Goal: Task Accomplishment & Management: Manage account settings

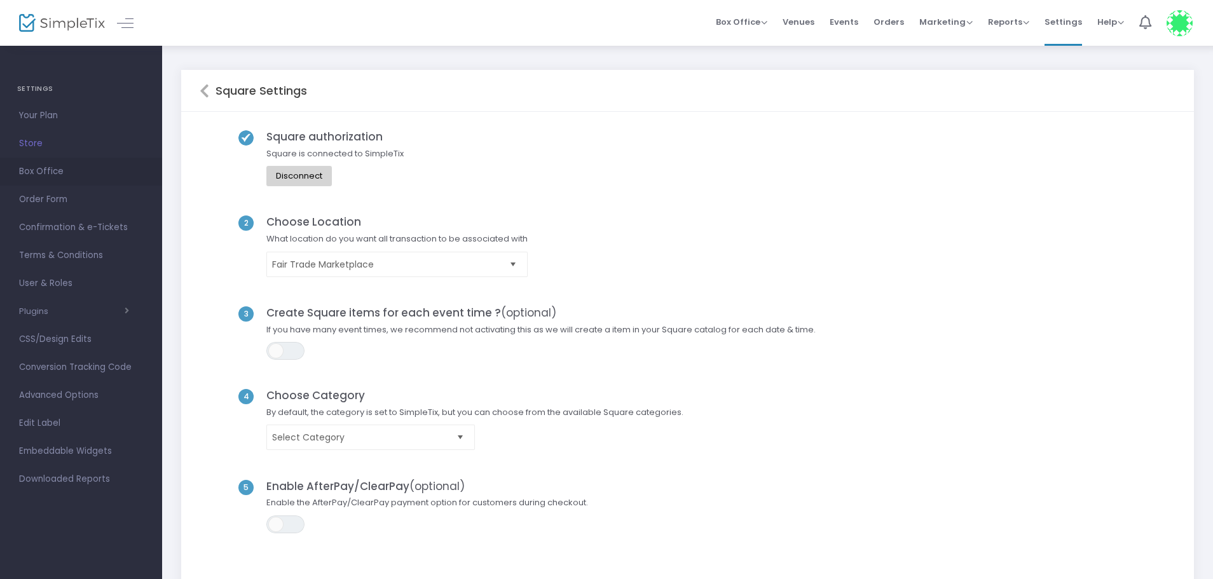
click at [34, 172] on span "Box Office" at bounding box center [81, 171] width 124 height 17
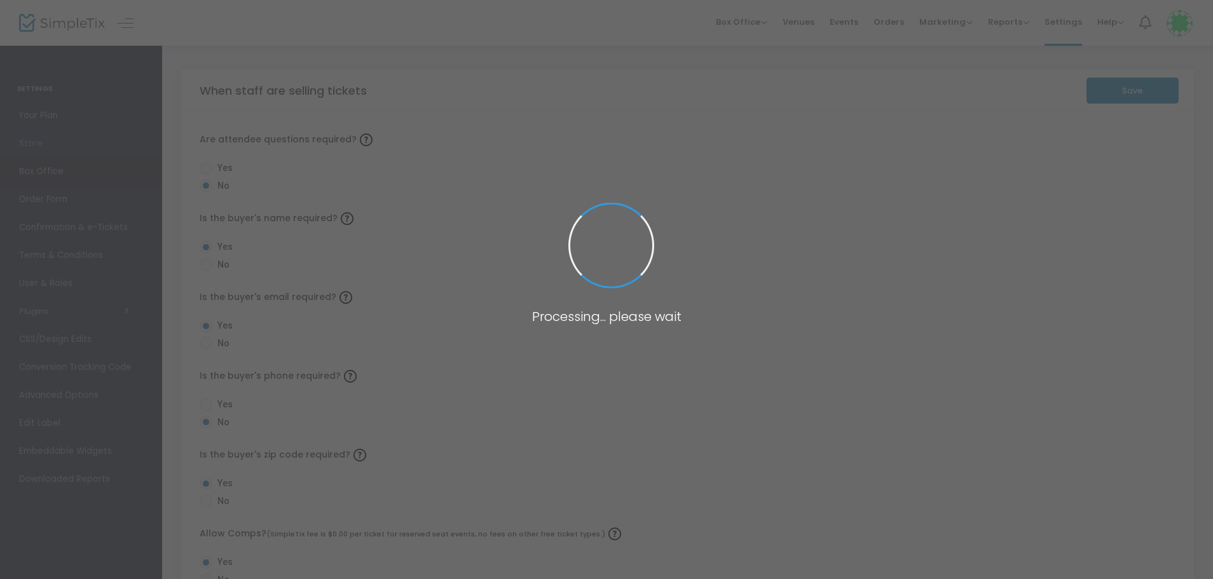
radio input "false"
radio input "true"
radio input "false"
radio input "true"
radio input "false"
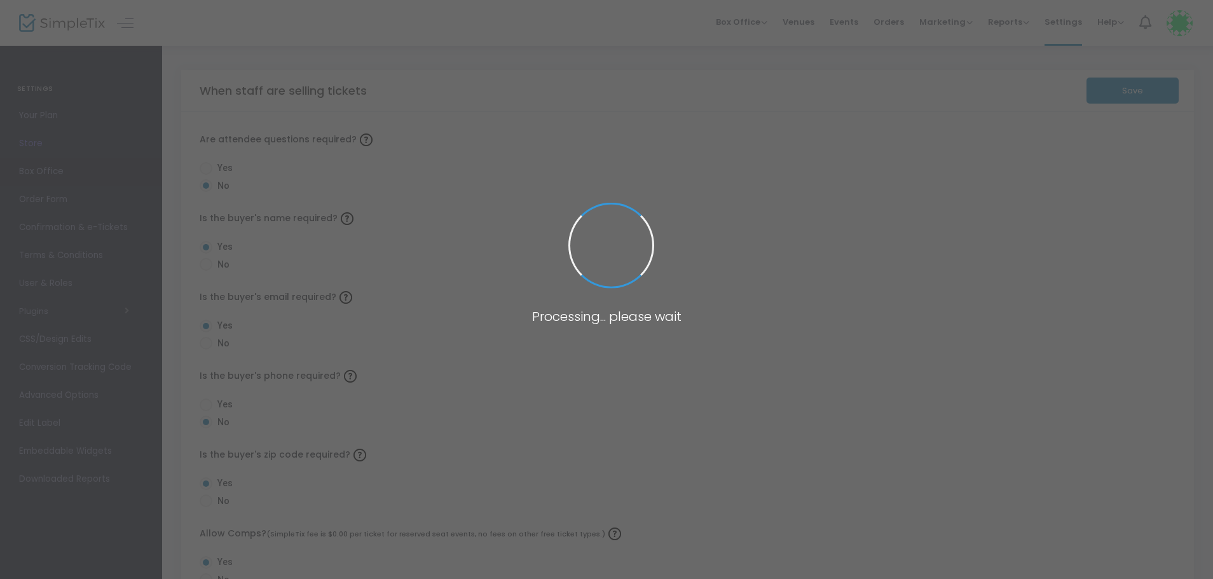
radio input "true"
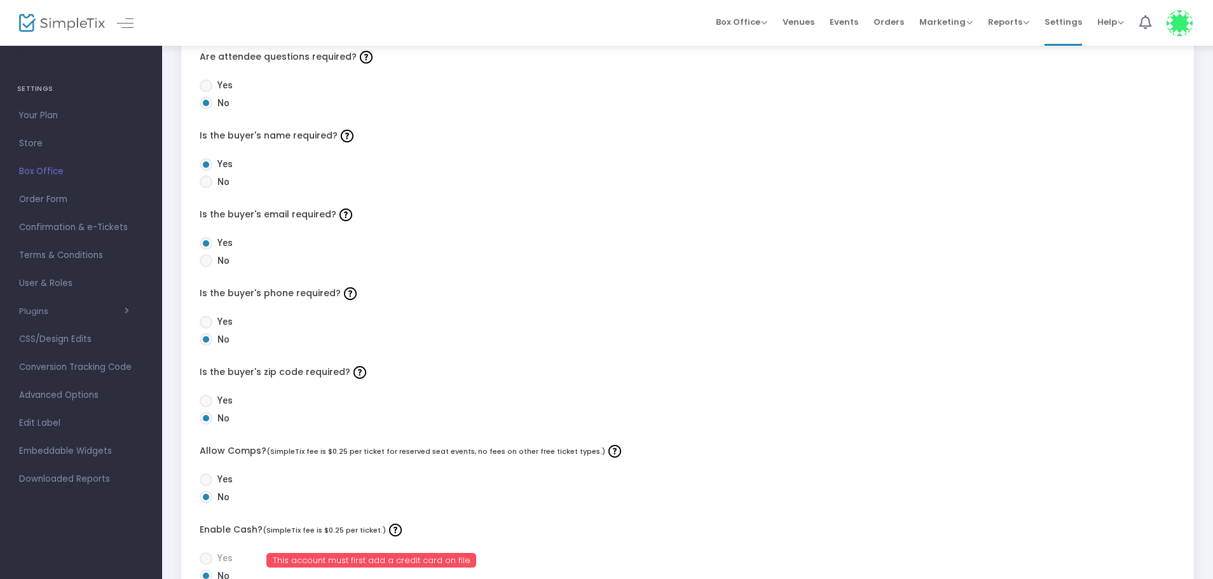
scroll to position [254, 0]
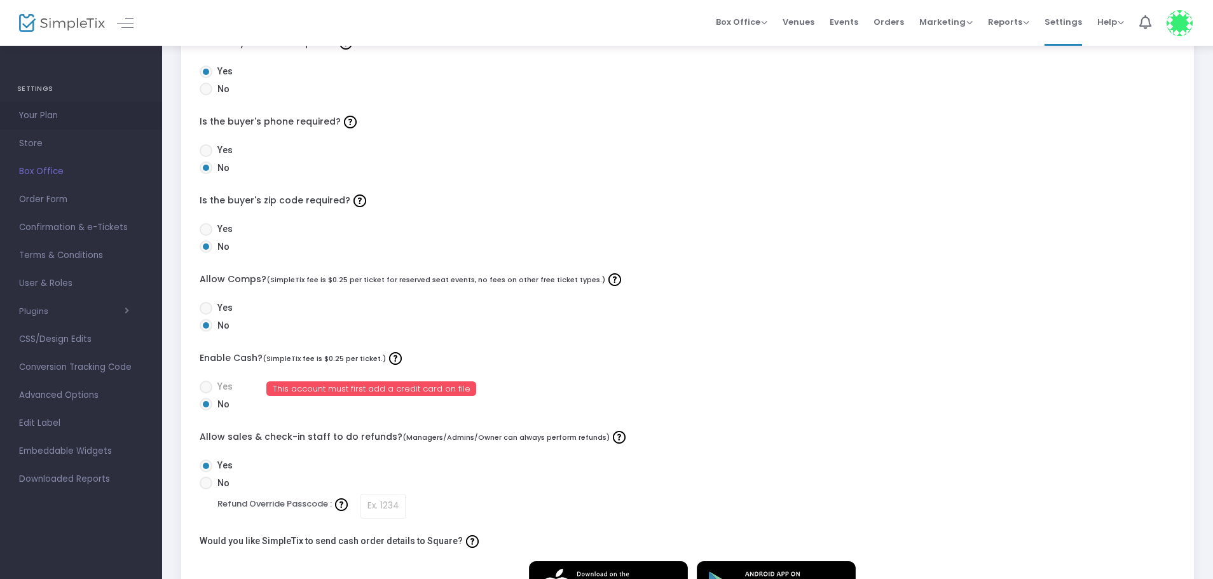
click at [41, 113] on span "Your Plan" at bounding box center [81, 115] width 124 height 17
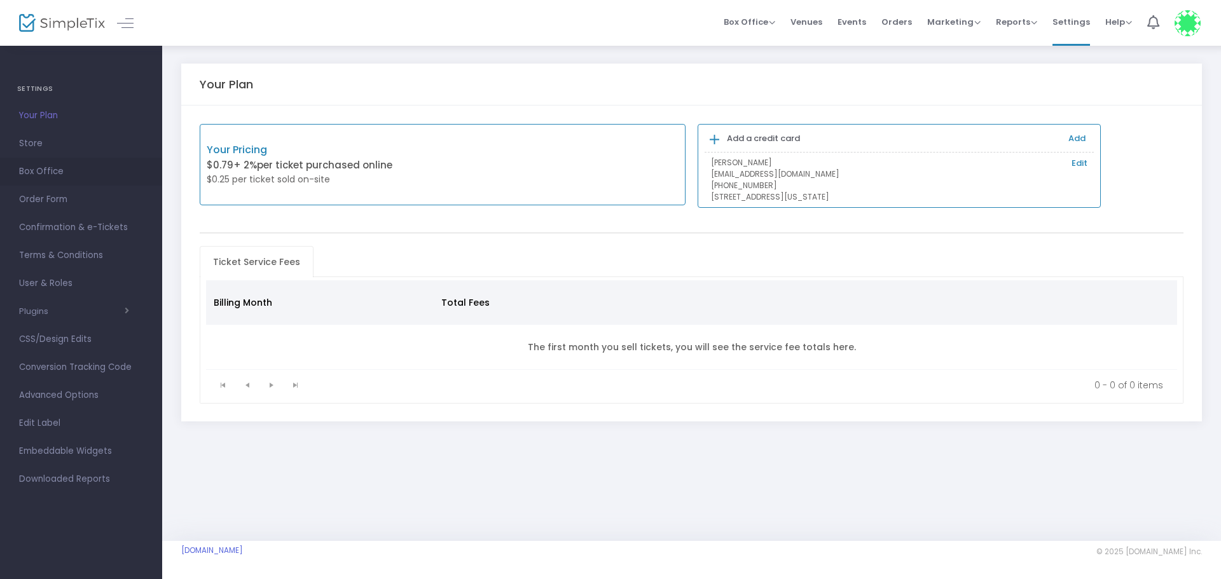
click at [55, 175] on span "Box Office" at bounding box center [81, 171] width 124 height 17
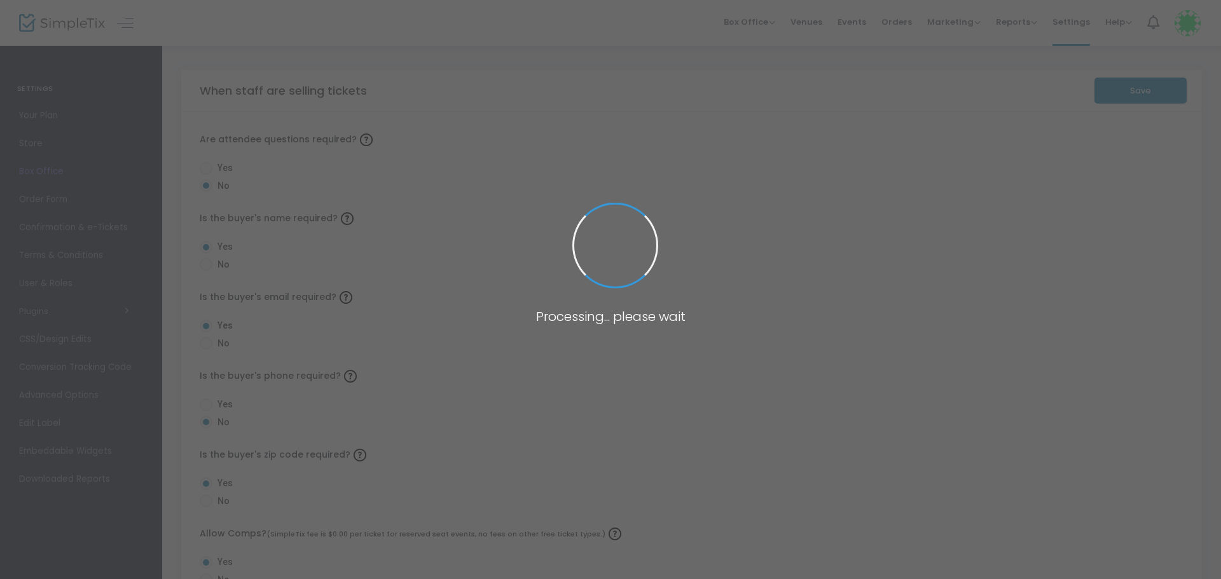
radio input "false"
radio input "true"
radio input "false"
radio input "true"
radio input "false"
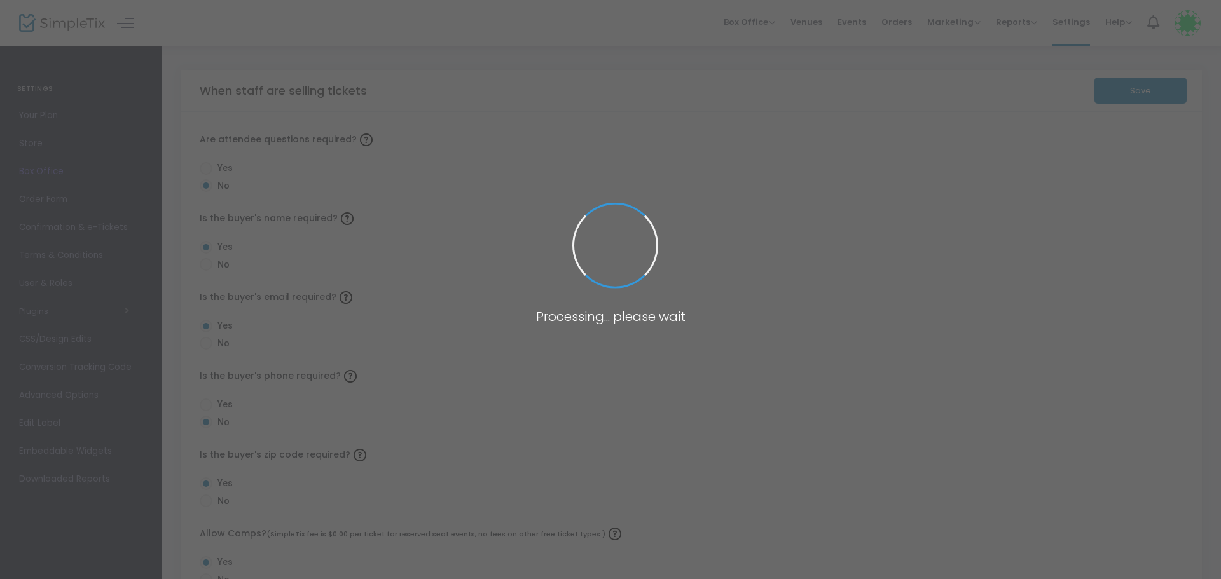
radio input "true"
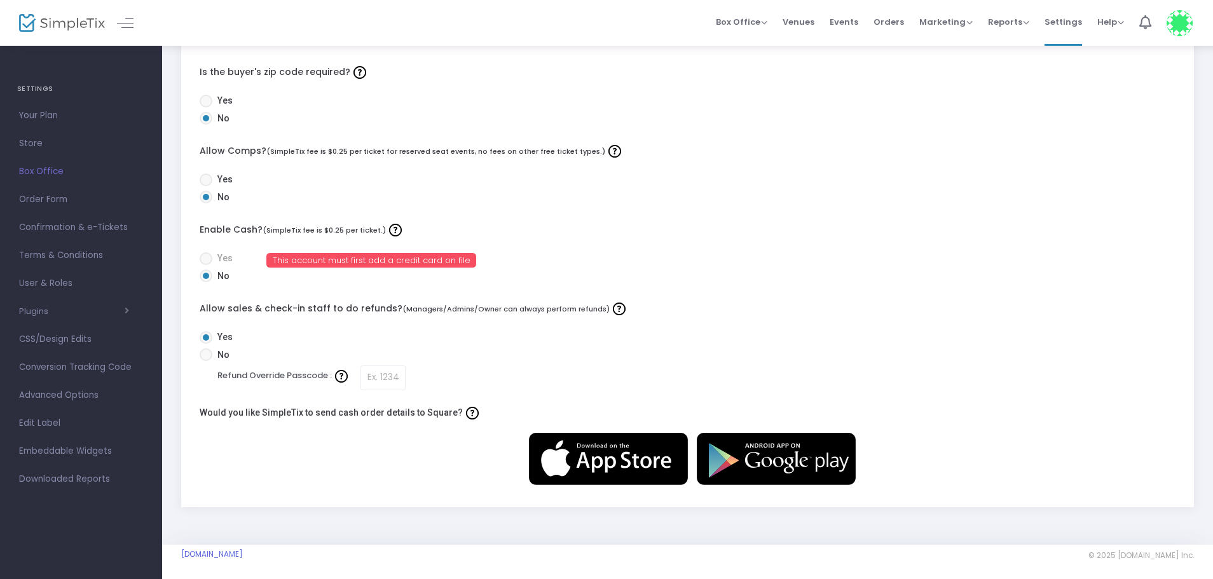
scroll to position [387, 0]
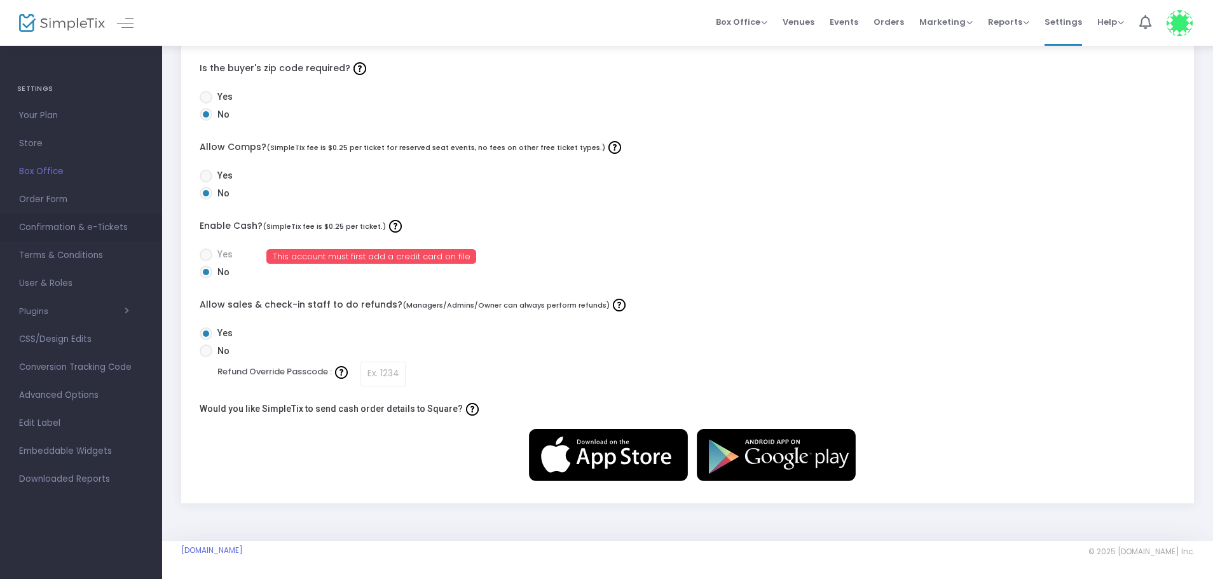
click at [55, 230] on span "Confirmation & e-Tickets" at bounding box center [81, 227] width 124 height 17
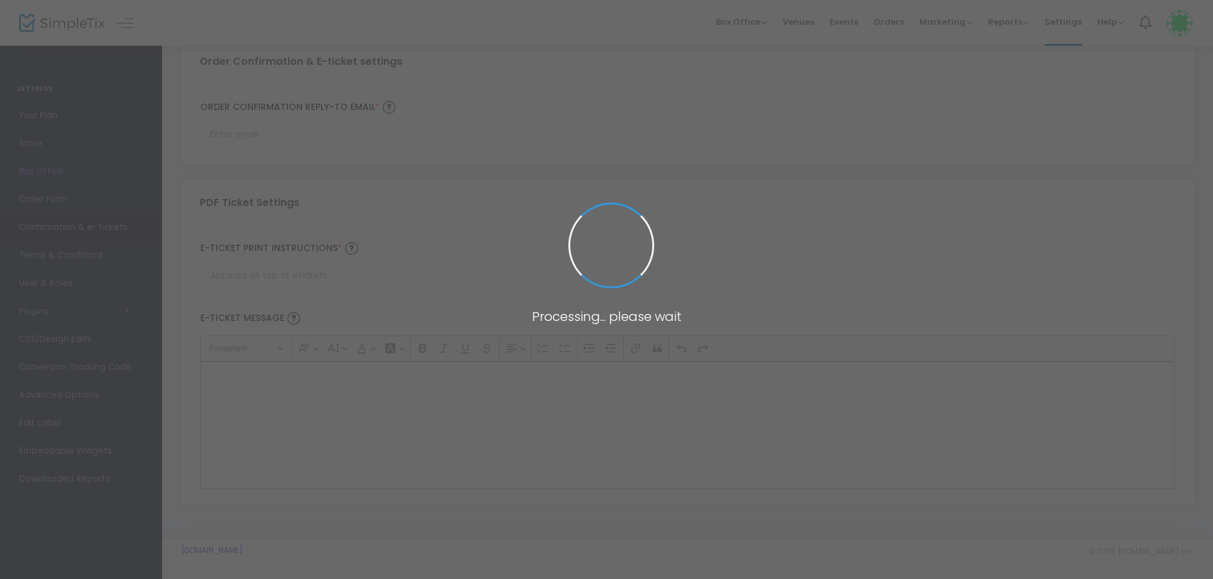
type input "[EMAIL_ADDRESS][DOMAIN_NAME]"
type input "Print and bring this ticket with you"
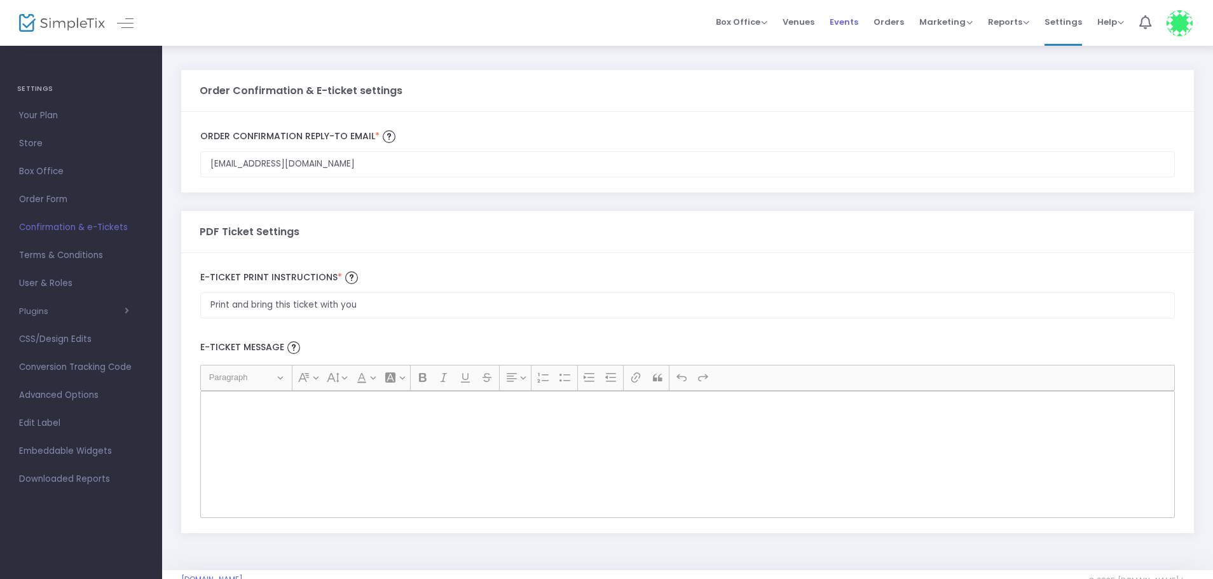
click at [839, 21] on span "Events" at bounding box center [844, 22] width 29 height 32
